Goal: Task Accomplishment & Management: Use online tool/utility

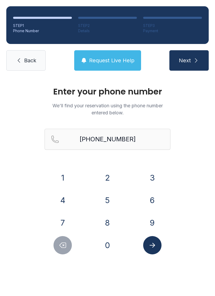
click at [26, 62] on span "Back" at bounding box center [30, 60] width 12 height 7
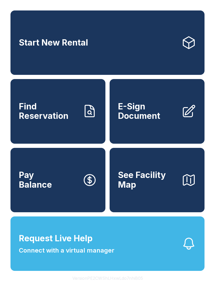
click at [138, 119] on span "E-Sign Document" at bounding box center [147, 111] width 59 height 19
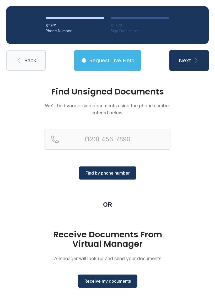
click at [105, 282] on span "Receive my documents" at bounding box center [107, 281] width 46 height 6
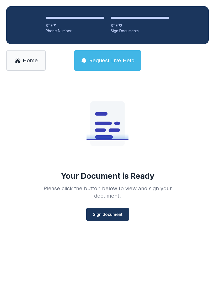
click at [110, 216] on span "Sign document" at bounding box center [108, 214] width 30 height 6
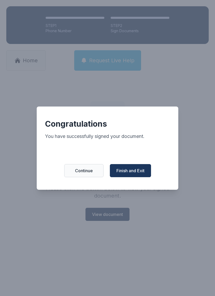
click at [134, 173] on span "Finish and Exit" at bounding box center [130, 171] width 28 height 6
